Goal: Navigation & Orientation: Find specific page/section

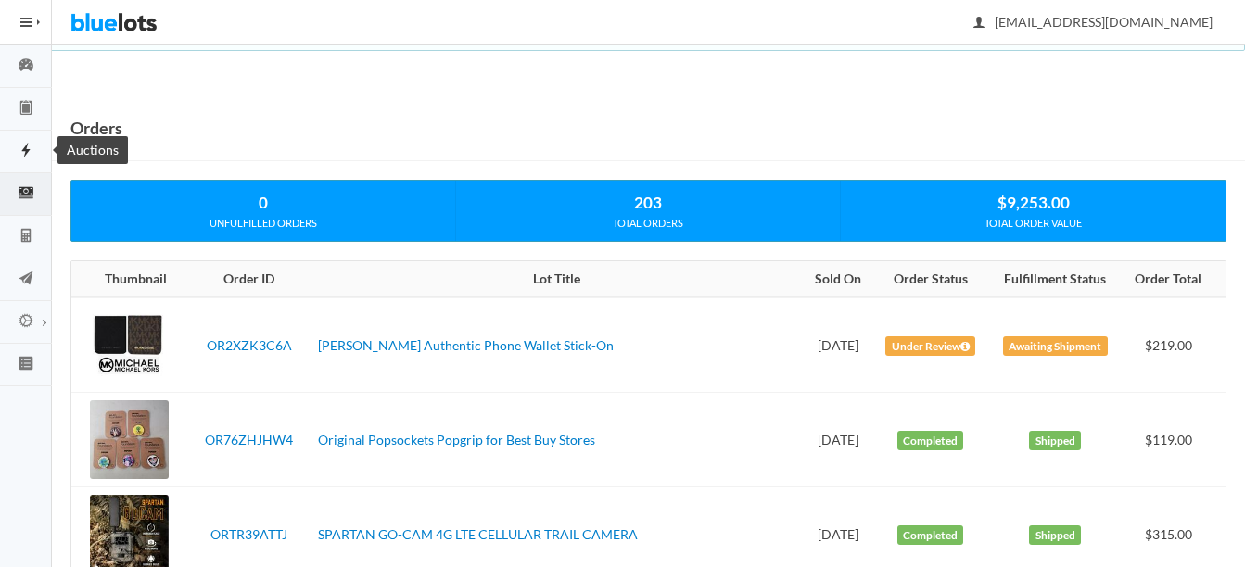
click at [29, 145] on icon "flash" at bounding box center [26, 150] width 52 height 17
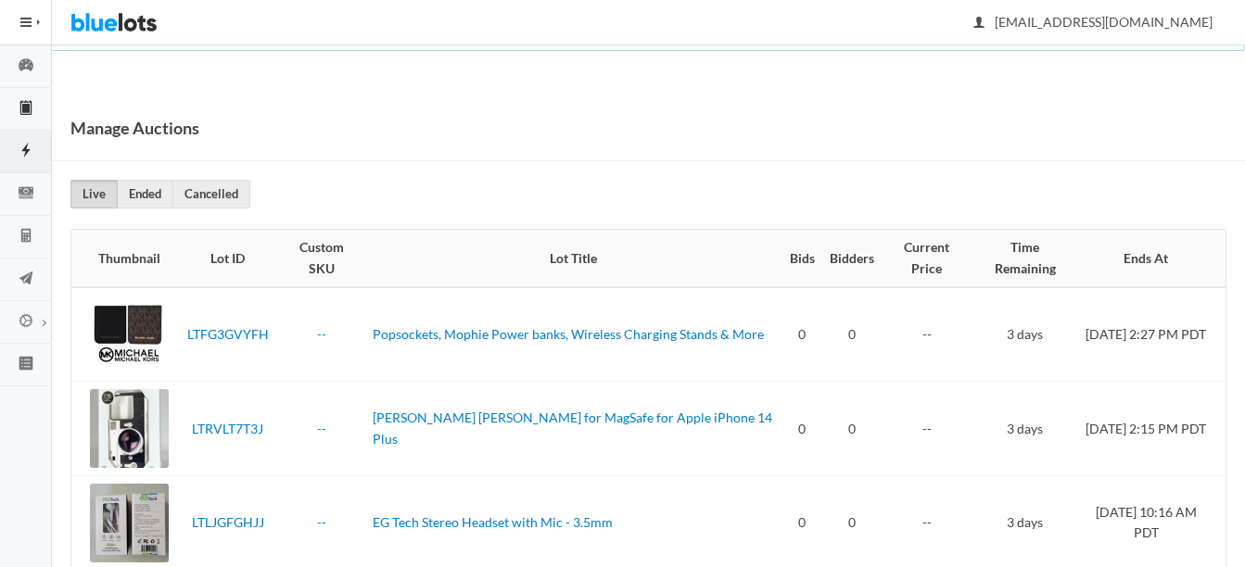
click at [19, 105] on icon "clipboard" at bounding box center [26, 107] width 52 height 17
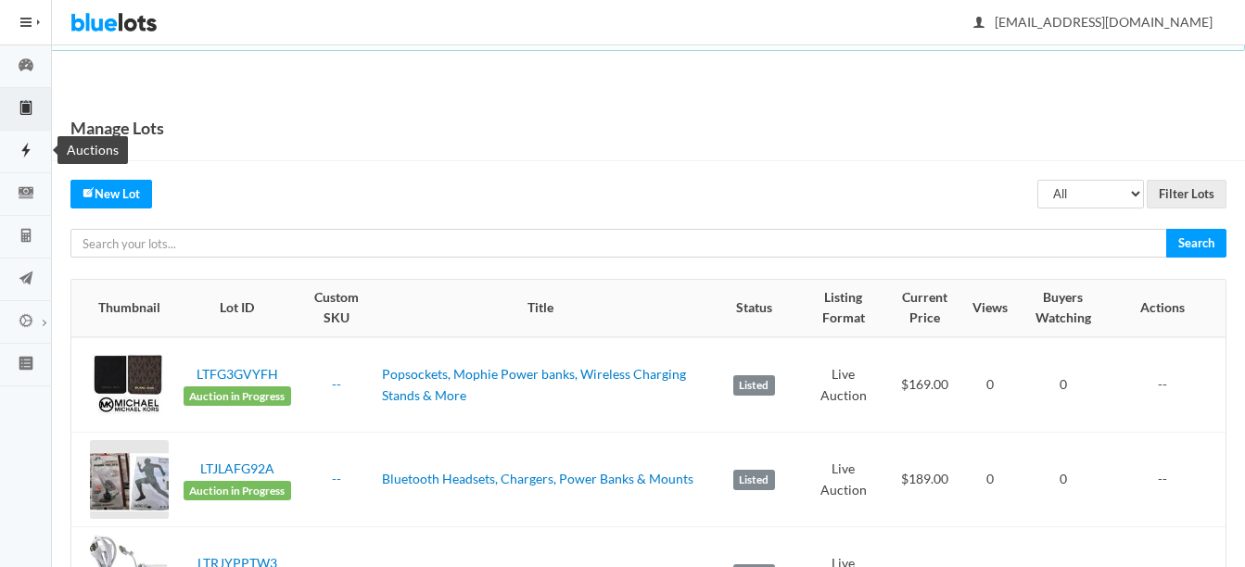
click at [24, 141] on link "Auctions" at bounding box center [26, 152] width 52 height 43
